Goal: Task Accomplishment & Management: Understand process/instructions

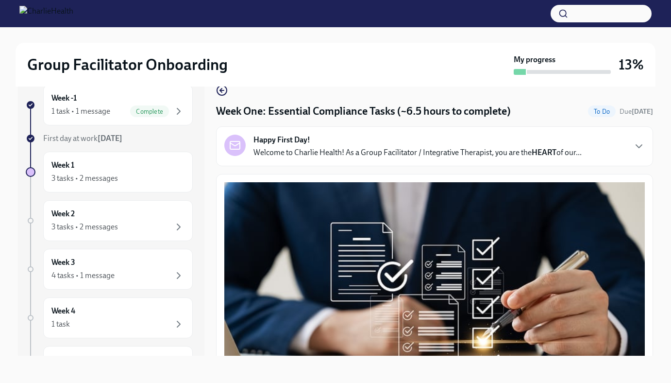
scroll to position [1779, 0]
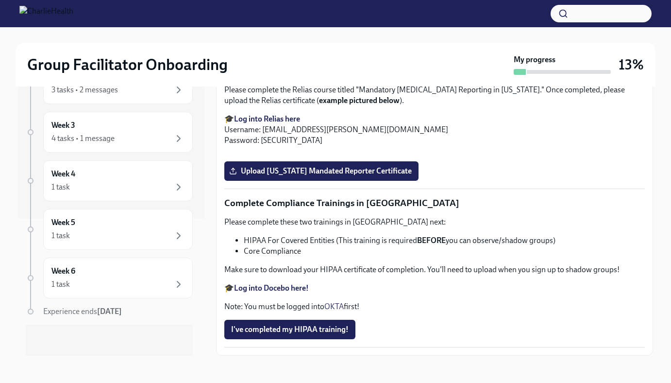
click at [287, 30] on label "Upload [US_STATE] Telehealth Certificate" at bounding box center [305, 19] width 163 height 19
click at [0, 0] on input "Upload [US_STATE] Telehealth Certificate" at bounding box center [0, 0] width 0 height 0
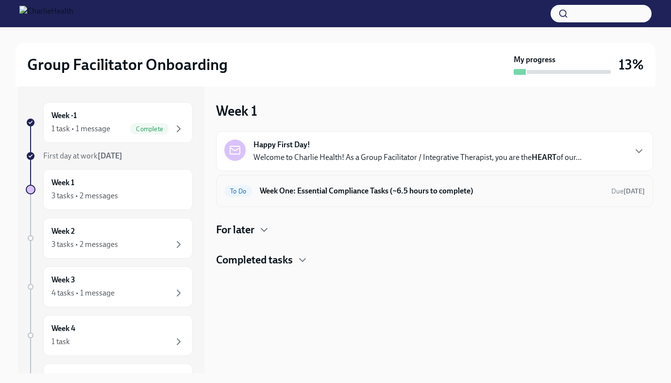
click at [399, 186] on h6 "Week One: Essential Compliance Tasks (~6.5 hours to complete)" at bounding box center [432, 191] width 344 height 11
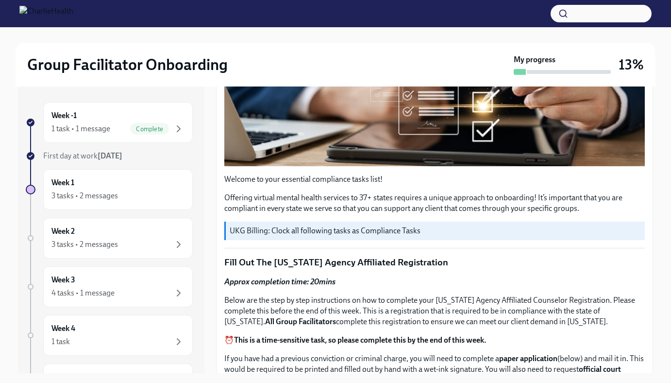
scroll to position [249, 0]
